Goal: Transaction & Acquisition: Purchase product/service

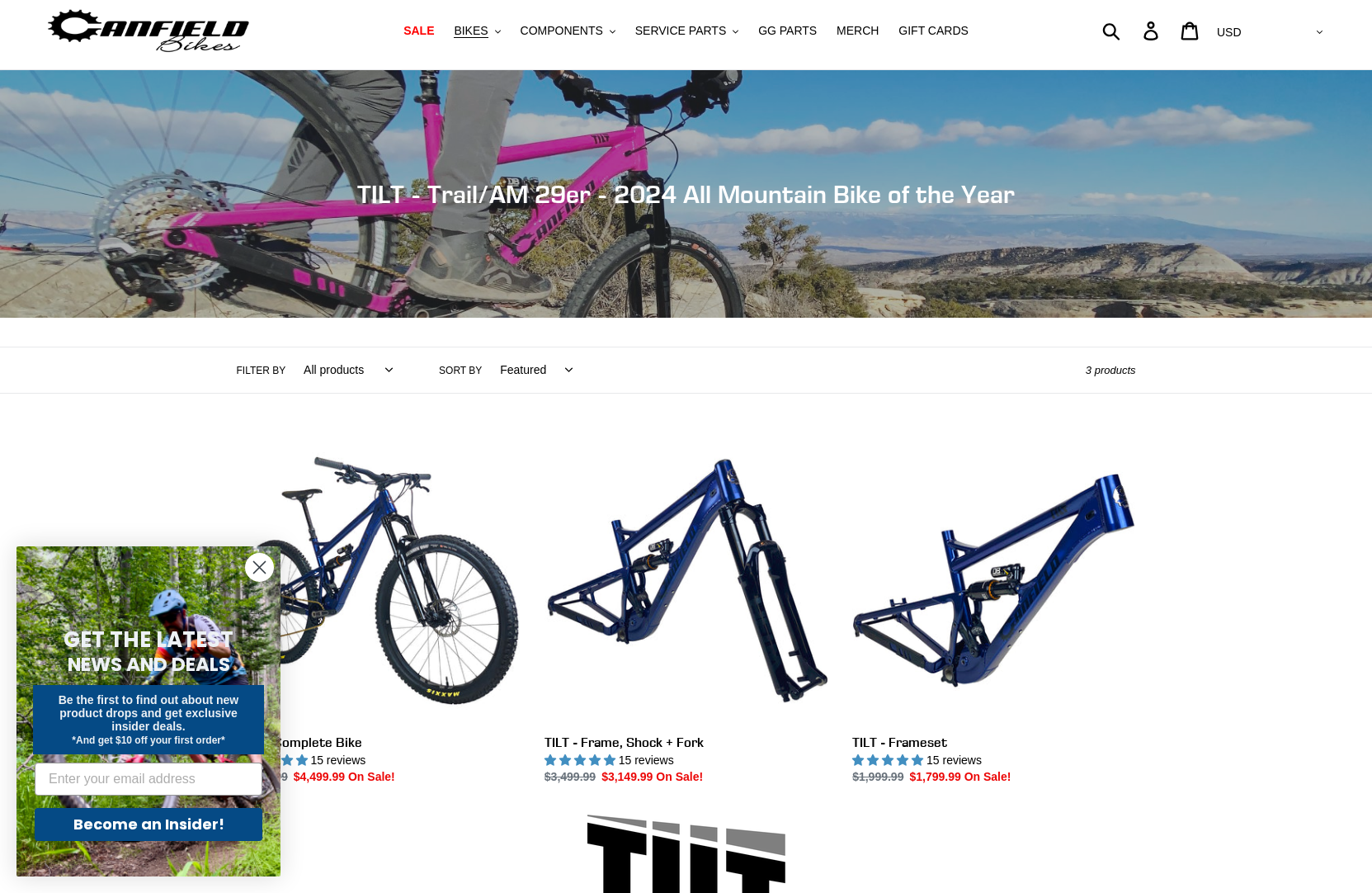
scroll to position [109, 0]
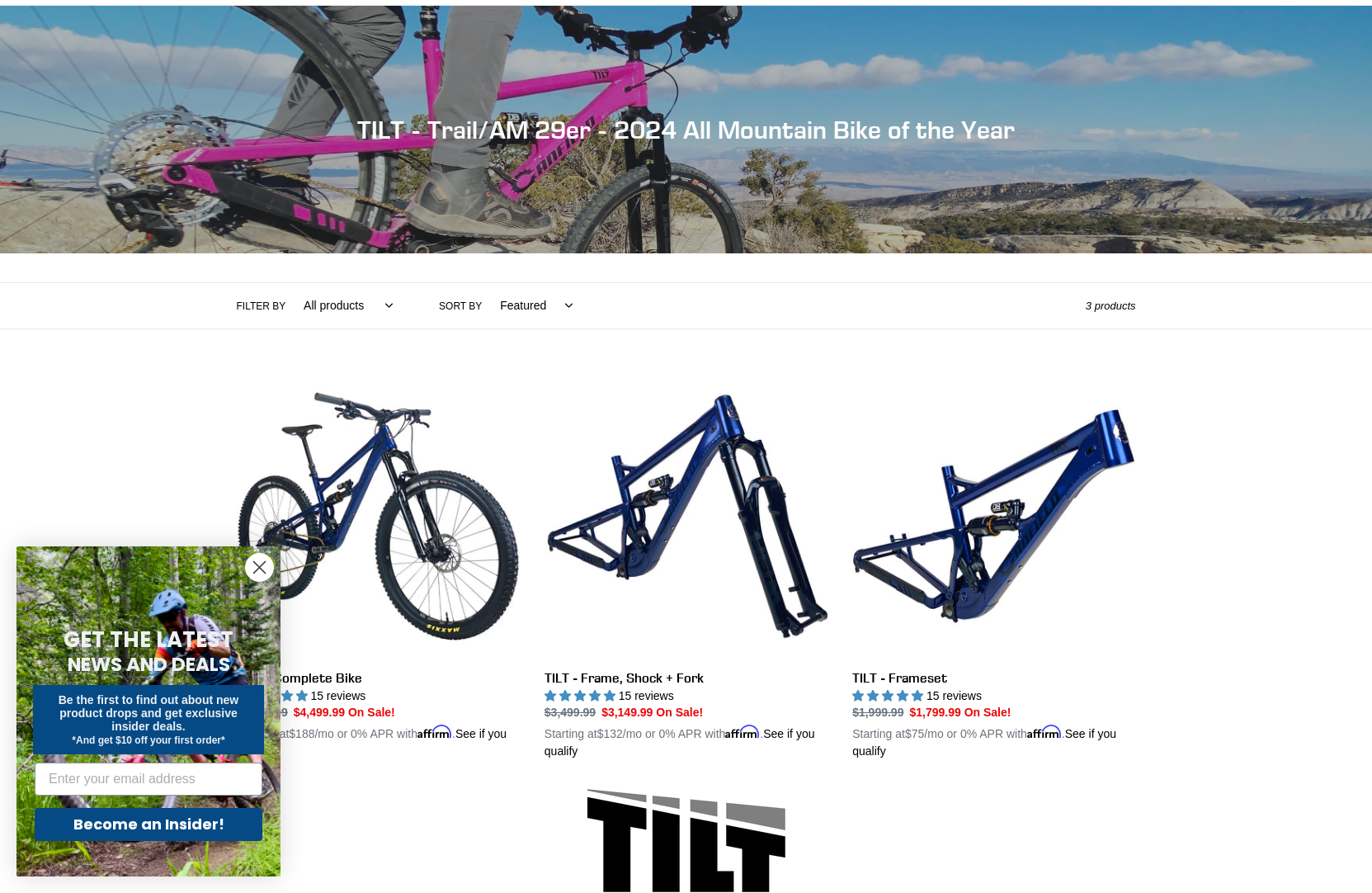
click at [264, 570] on circle "Close dialog" at bounding box center [259, 567] width 28 height 28
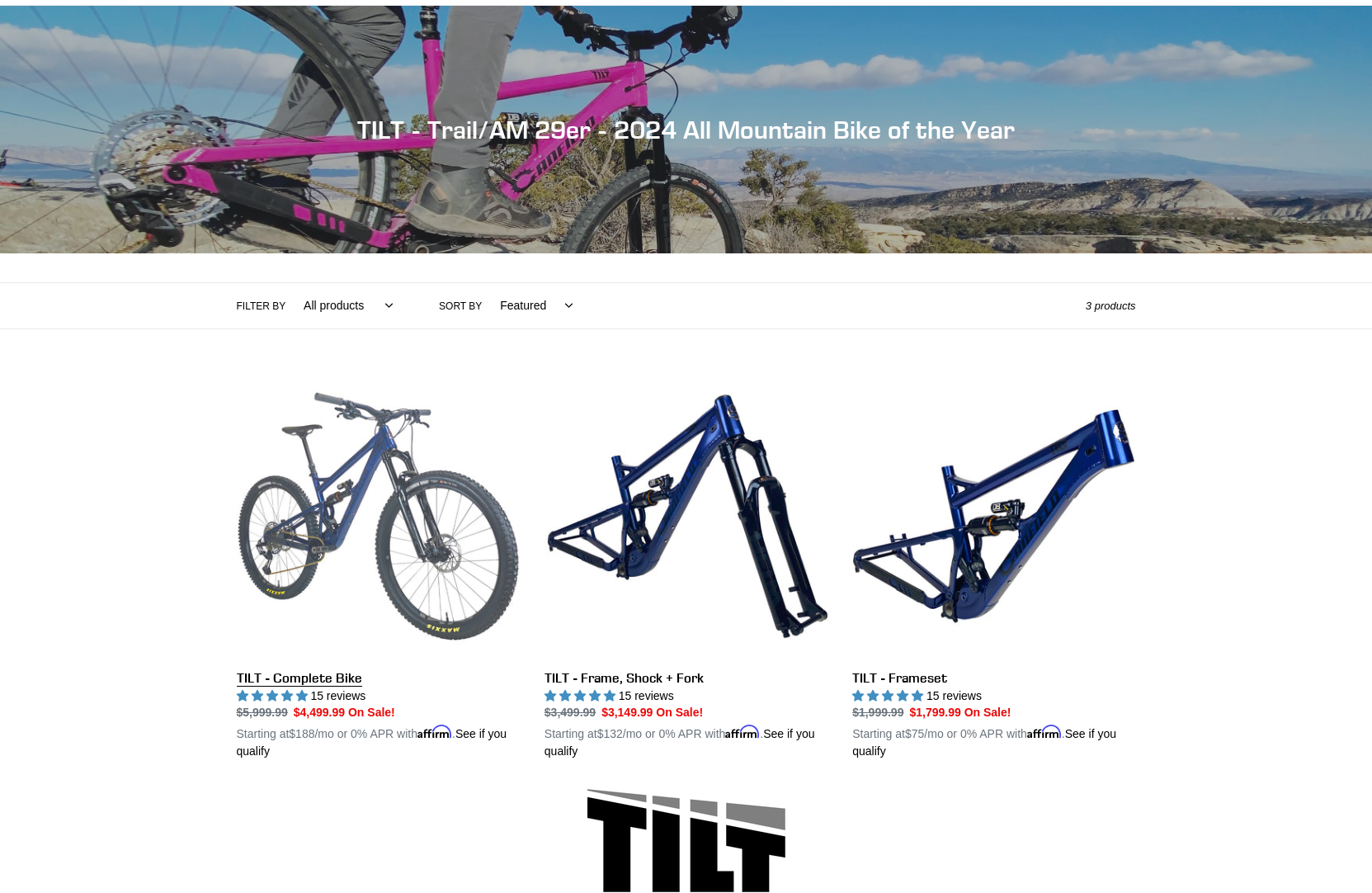
click at [372, 544] on link "TILT - Complete Bike" at bounding box center [378, 567] width 283 height 386
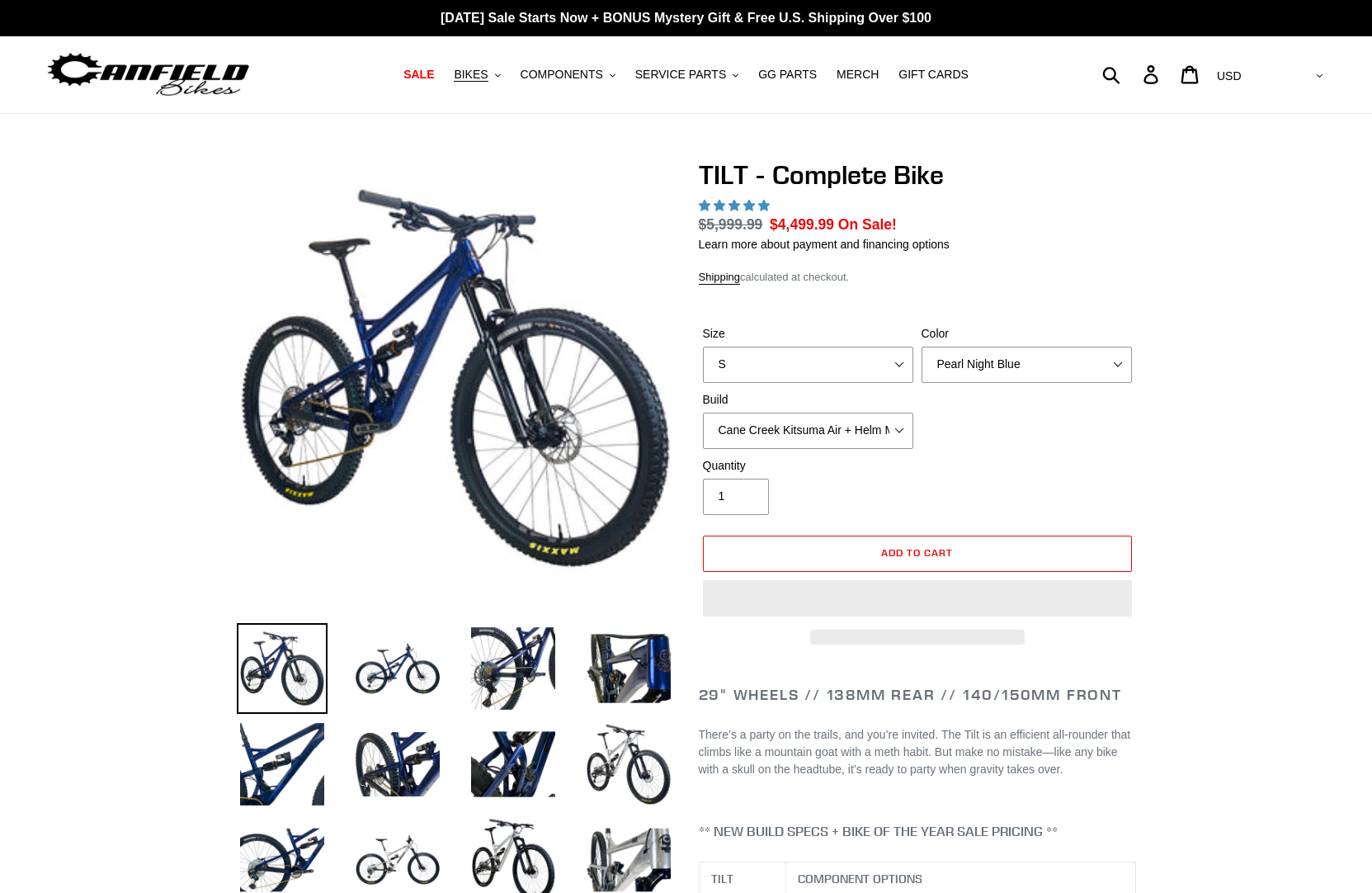
select select "highest-rating"
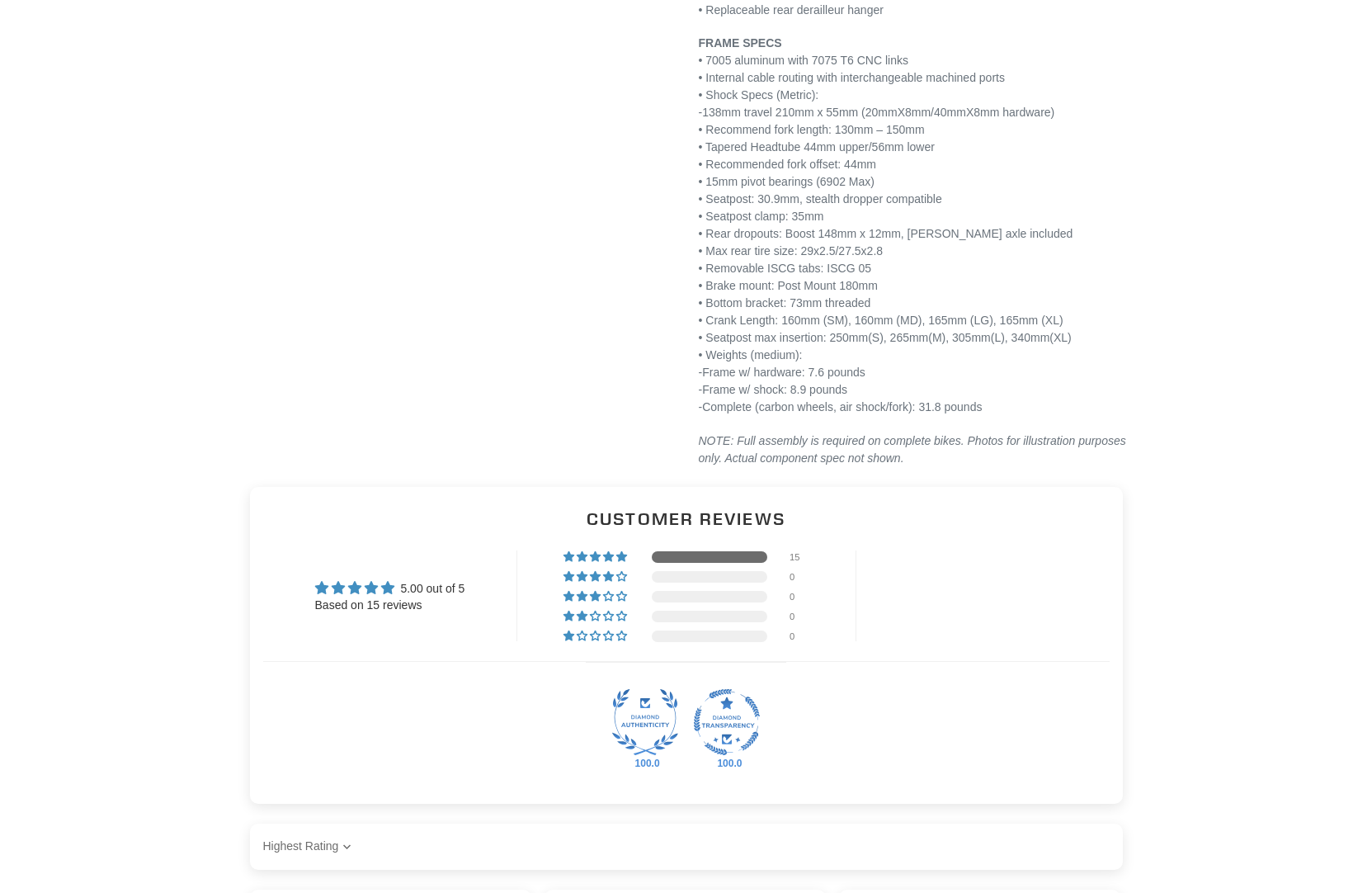
scroll to position [2996, 0]
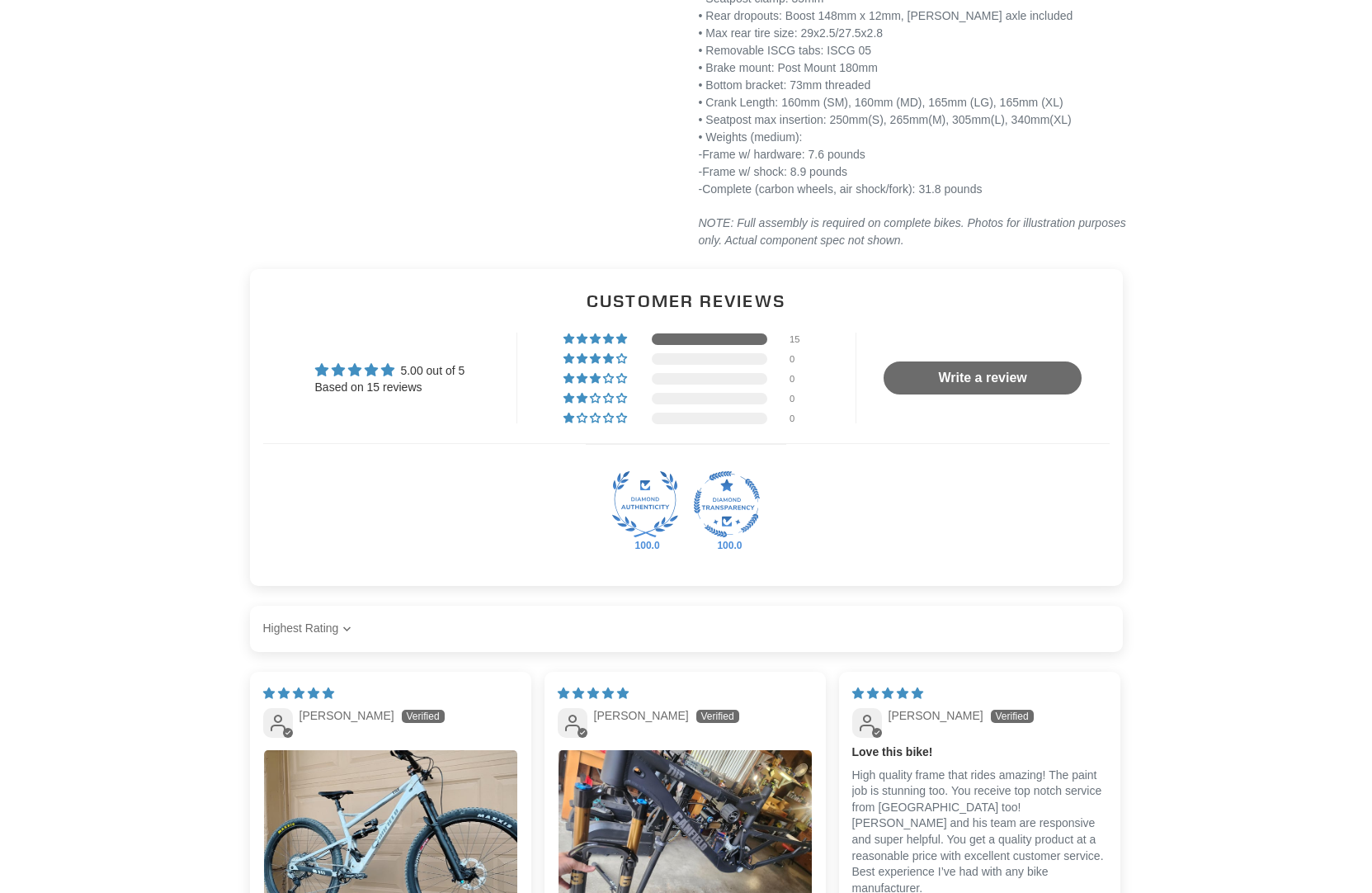
click at [365, 376] on span "Average rating is 5.00 stars" at bounding box center [373, 369] width 17 height 13
click at [684, 345] on div at bounding box center [709, 339] width 115 height 12
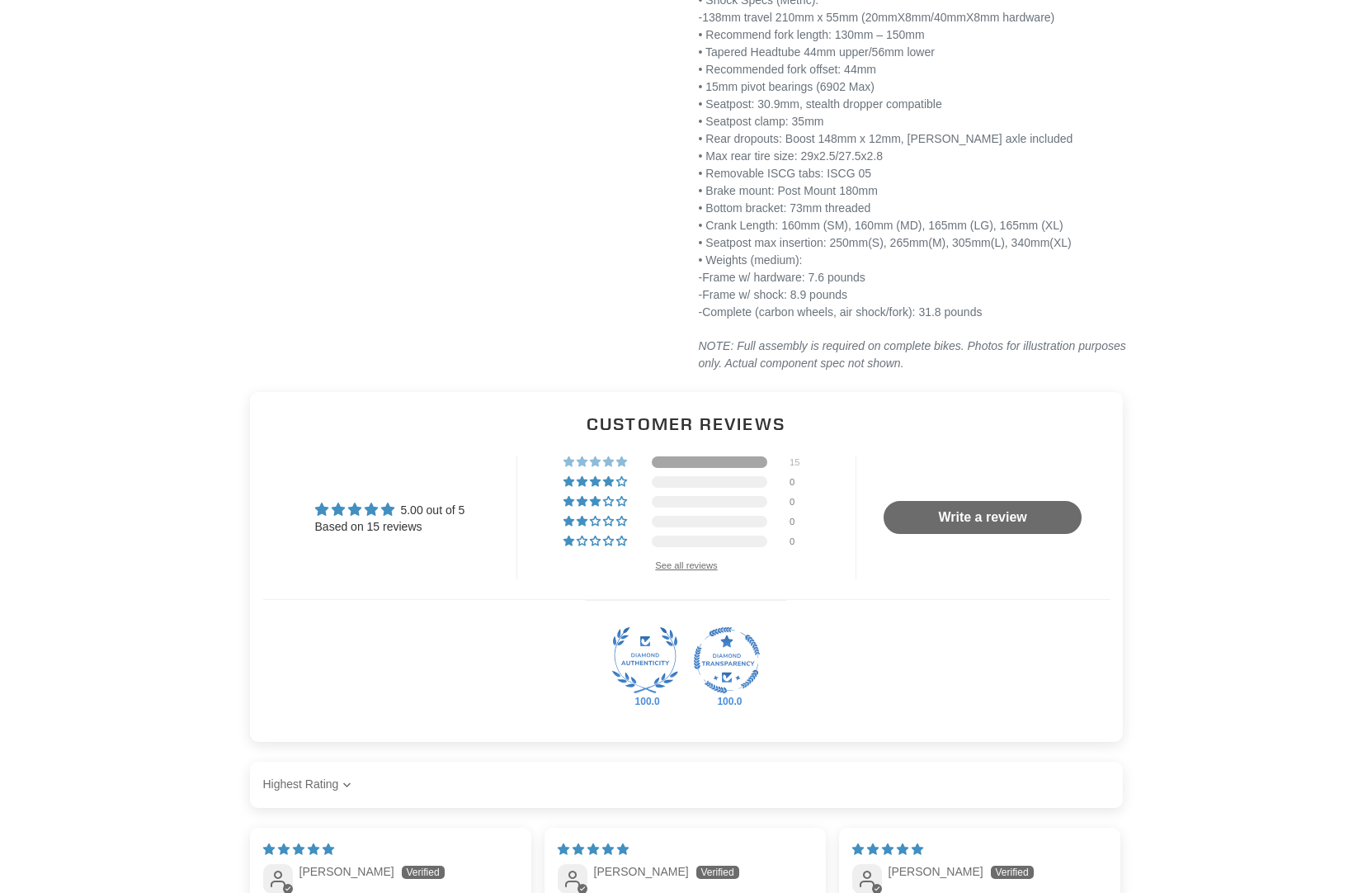
scroll to position [3422, 0]
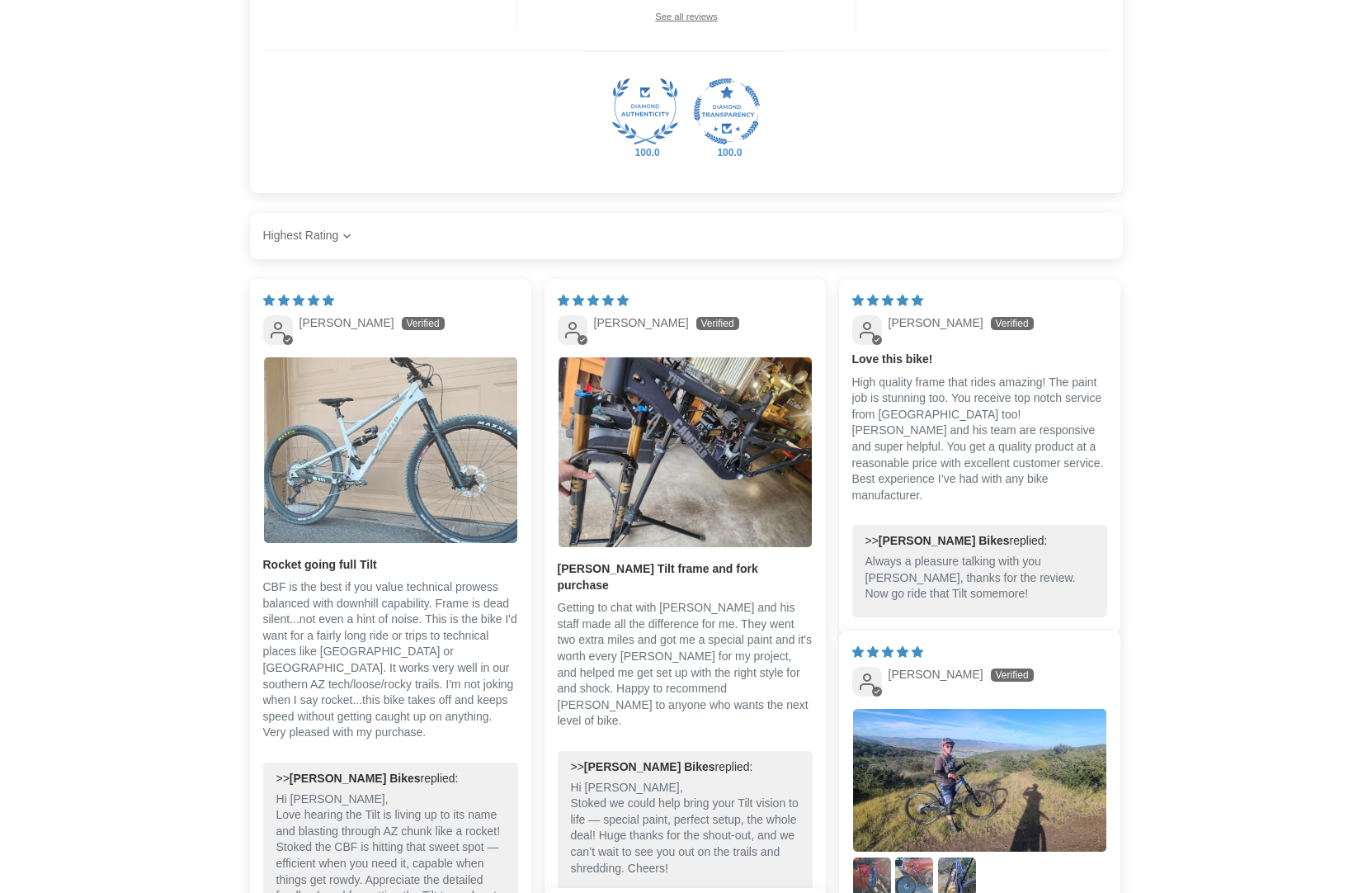
click at [359, 543] on img "Link to user picture 1" at bounding box center [391, 450] width 253 height 186
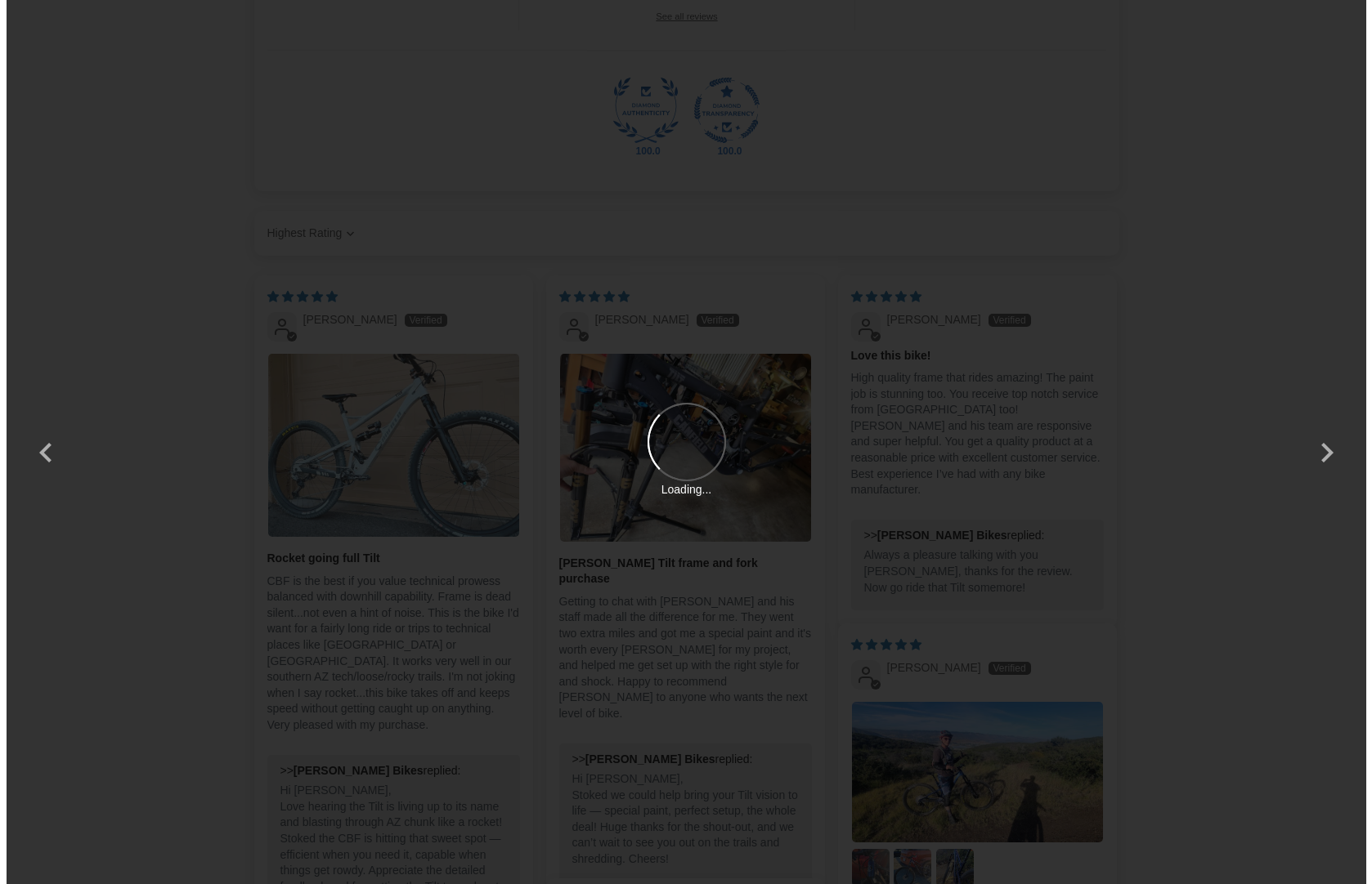
scroll to position [0, 0]
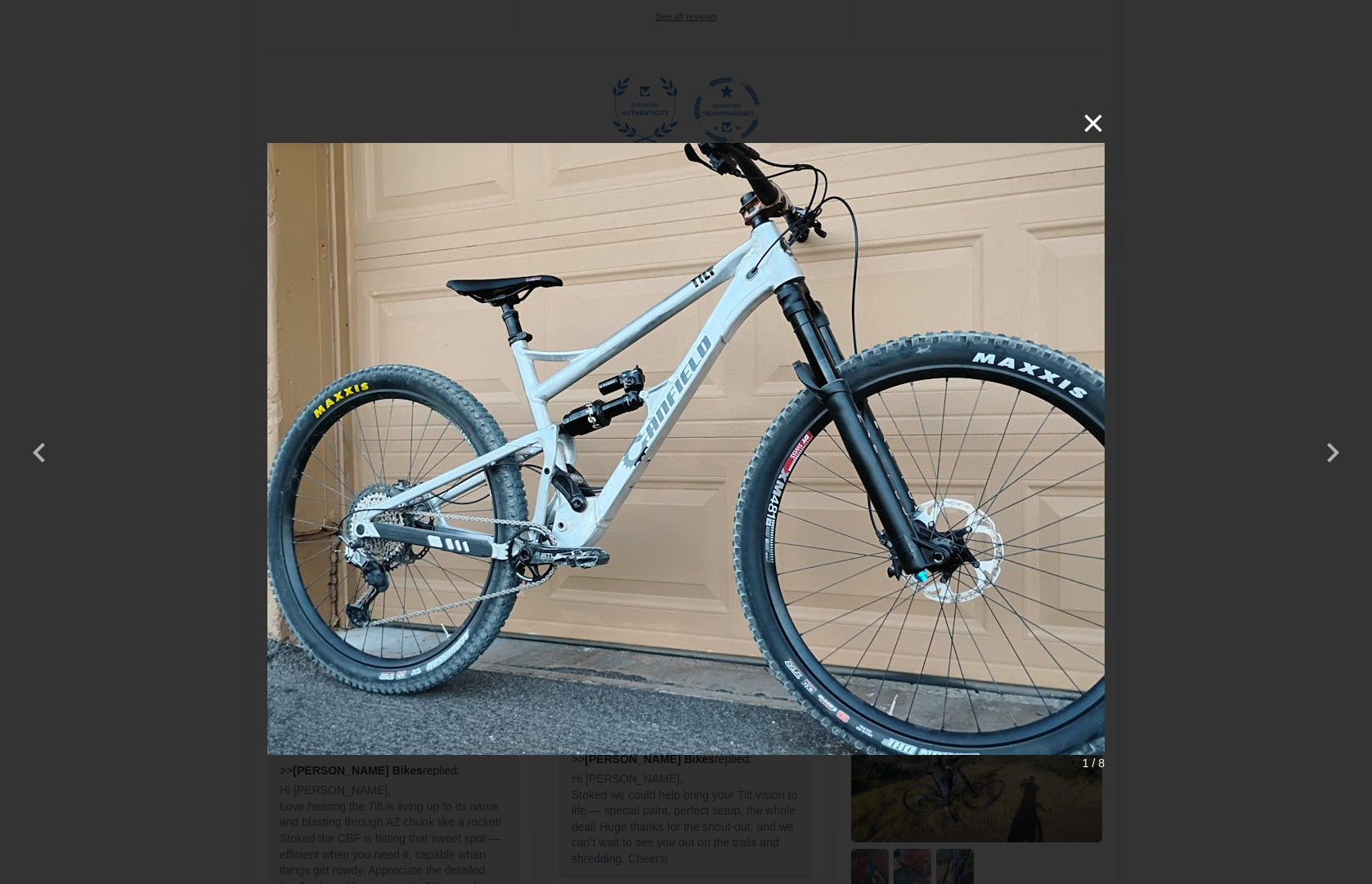
click at [1081, 123] on button "×" at bounding box center [1085, 123] width 39 height 39
